Goal: Task Accomplishment & Management: Use online tool/utility

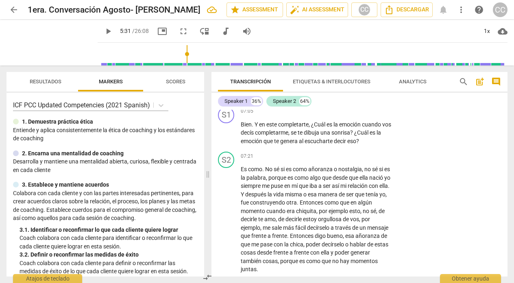
scroll to position [1090, 0]
click at [368, 114] on p "Add competency" at bounding box center [366, 110] width 39 height 7
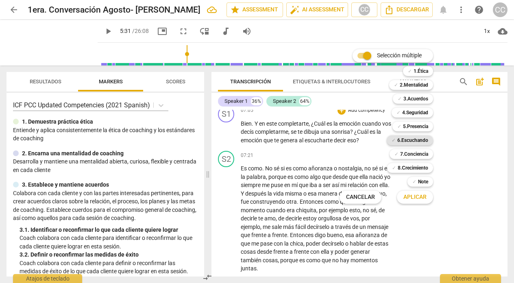
click at [415, 137] on b "6.Escuchando" at bounding box center [412, 140] width 31 height 10
click at [403, 198] on span "Aplicar" at bounding box center [414, 197] width 23 height 8
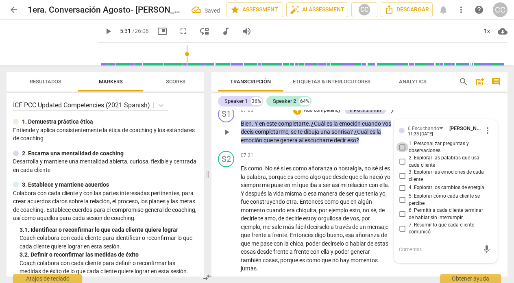
click at [400, 152] on input "1. Personalizar preguntas y observaciones" at bounding box center [401, 147] width 13 height 10
checkbox input "true"
click at [399, 181] on input "3. Explorar las emociones de cada cliente" at bounding box center [401, 176] width 13 height 10
checkbox input "true"
click at [401, 219] on input "6. Permitir a cada cliente terminar de hablar sin interrumpir" at bounding box center [401, 214] width 13 height 10
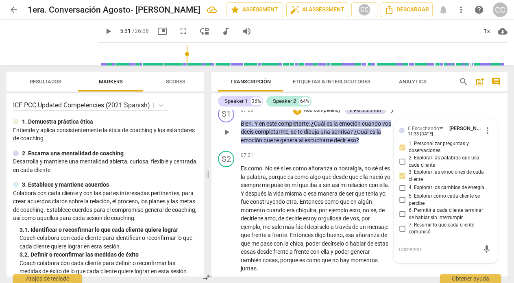
checkbox input "true"
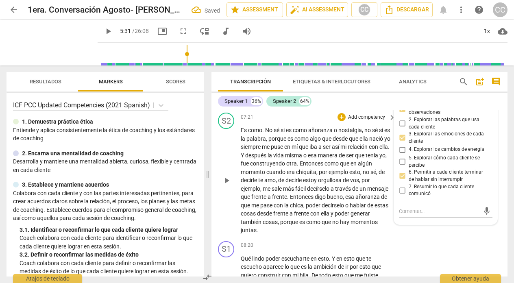
scroll to position [1140, 0]
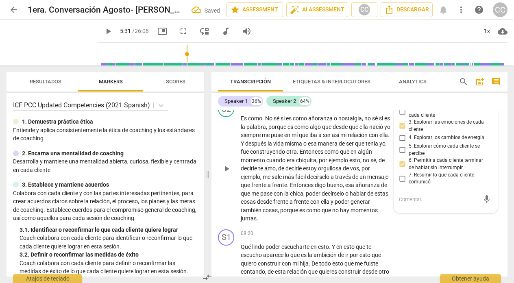
click at [312, 223] on p "Es como . No sé si es como añoranza o nostalgia , no sé si es la palabra , porq…" at bounding box center [316, 168] width 151 height 109
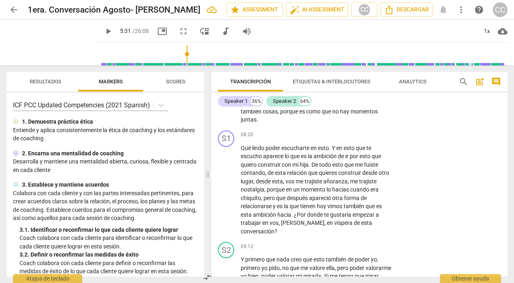
scroll to position [1240, 0]
click at [371, 138] on p "Add competency" at bounding box center [366, 134] width 39 height 7
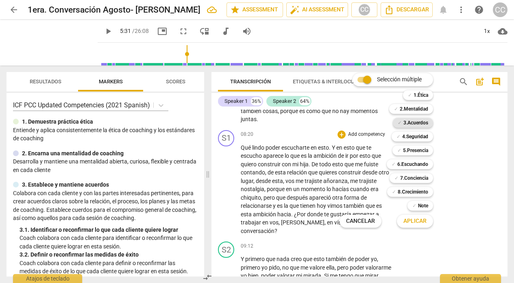
click at [415, 123] on b "3.Acuerdos" at bounding box center [415, 123] width 25 height 10
click at [412, 217] on span "Aplicar" at bounding box center [414, 221] width 23 height 8
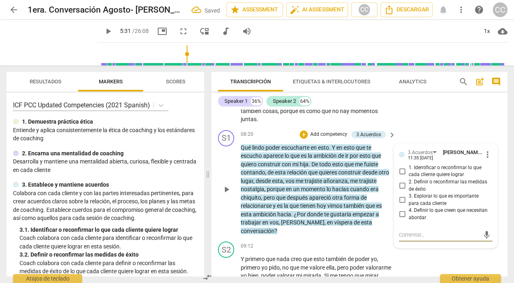
click at [401, 219] on input "4. Definir lo que creen que necesitan abordar" at bounding box center [401, 214] width 13 height 10
checkbox input "true"
click at [263, 127] on div "S2 play_arrow pause 07:21 + Add competency keyboard_arrow_right Es como . No sé…" at bounding box center [359, 62] width 296 height 128
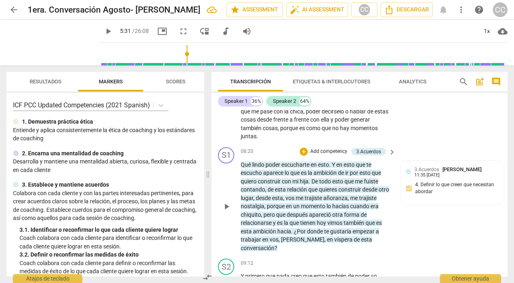
scroll to position [1228, 0]
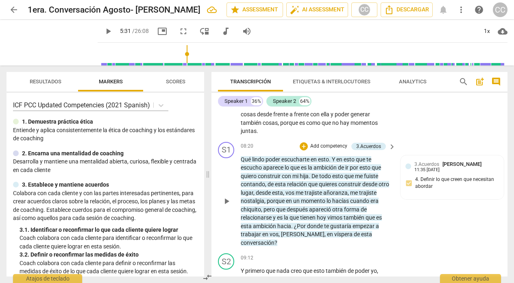
click at [319, 150] on p "Add competency" at bounding box center [328, 146] width 39 height 7
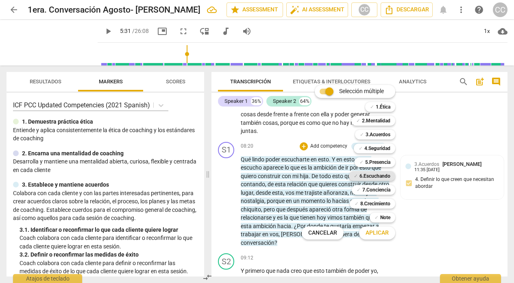
click at [374, 177] on b "6.Escuchando" at bounding box center [374, 176] width 31 height 10
click at [375, 230] on span "Aplicar" at bounding box center [376, 233] width 23 height 8
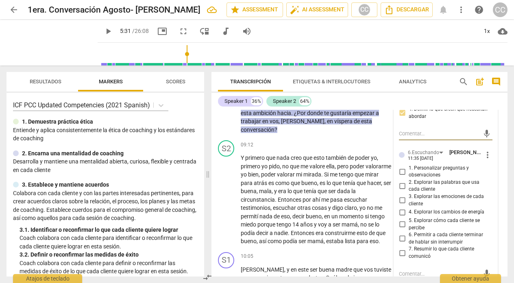
scroll to position [1345, 0]
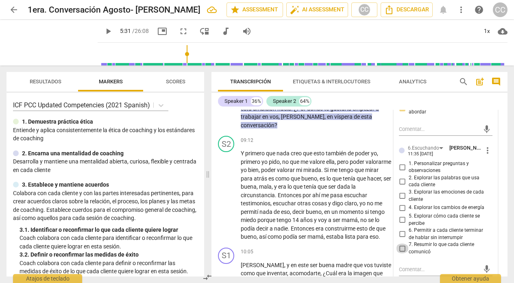
click at [401, 253] on input "7. Resumir lo que cada cliente comunicó" at bounding box center [401, 248] width 13 height 10
checkbox input "true"
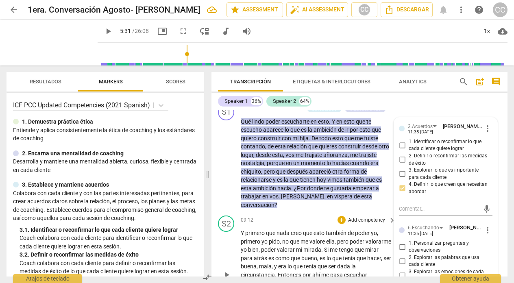
scroll to position [1265, 0]
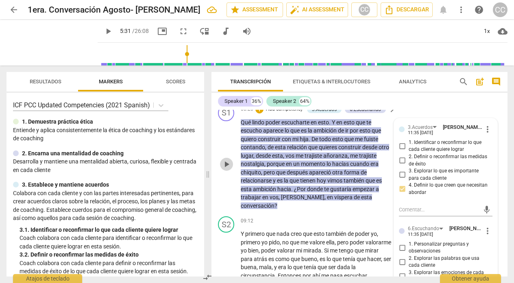
click at [226, 169] on span "play_arrow" at bounding box center [226, 164] width 10 height 10
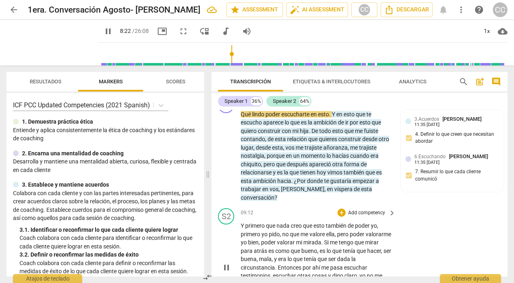
scroll to position [1241, 0]
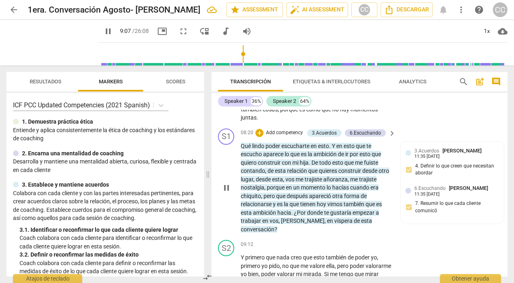
click at [225, 193] on span "pause" at bounding box center [226, 188] width 10 height 10
type input "548"
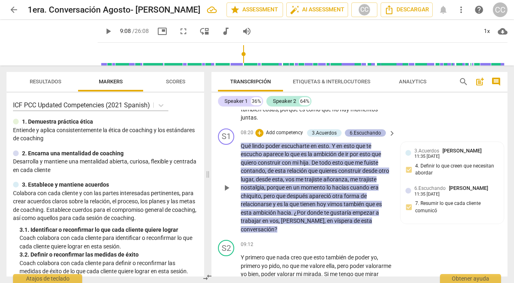
click at [362, 137] on div "6.Escuchando" at bounding box center [365, 132] width 31 height 7
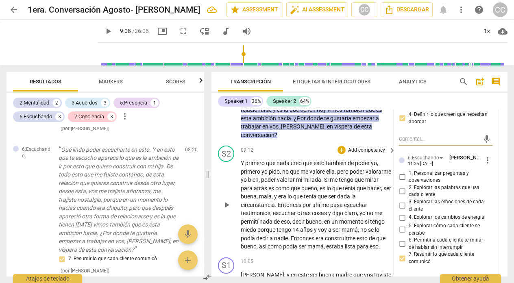
scroll to position [1353, 0]
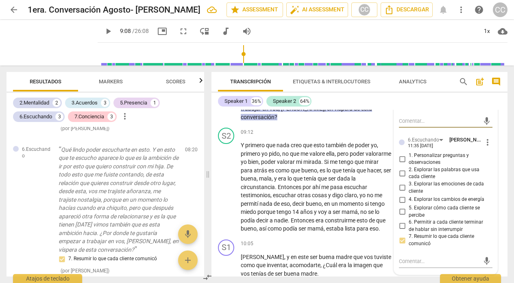
click at [402, 231] on input "6. Permitir a cada cliente terminar de hablar sin interrumpir" at bounding box center [401, 226] width 13 height 10
checkbox input "true"
click at [264, 137] on div "09:12 + Add competency keyboard_arrow_right" at bounding box center [319, 132] width 156 height 9
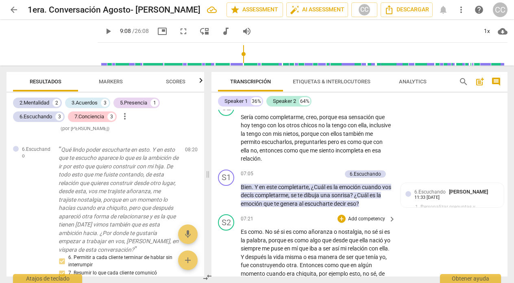
scroll to position [1025, 0]
